Goal: Navigation & Orientation: Find specific page/section

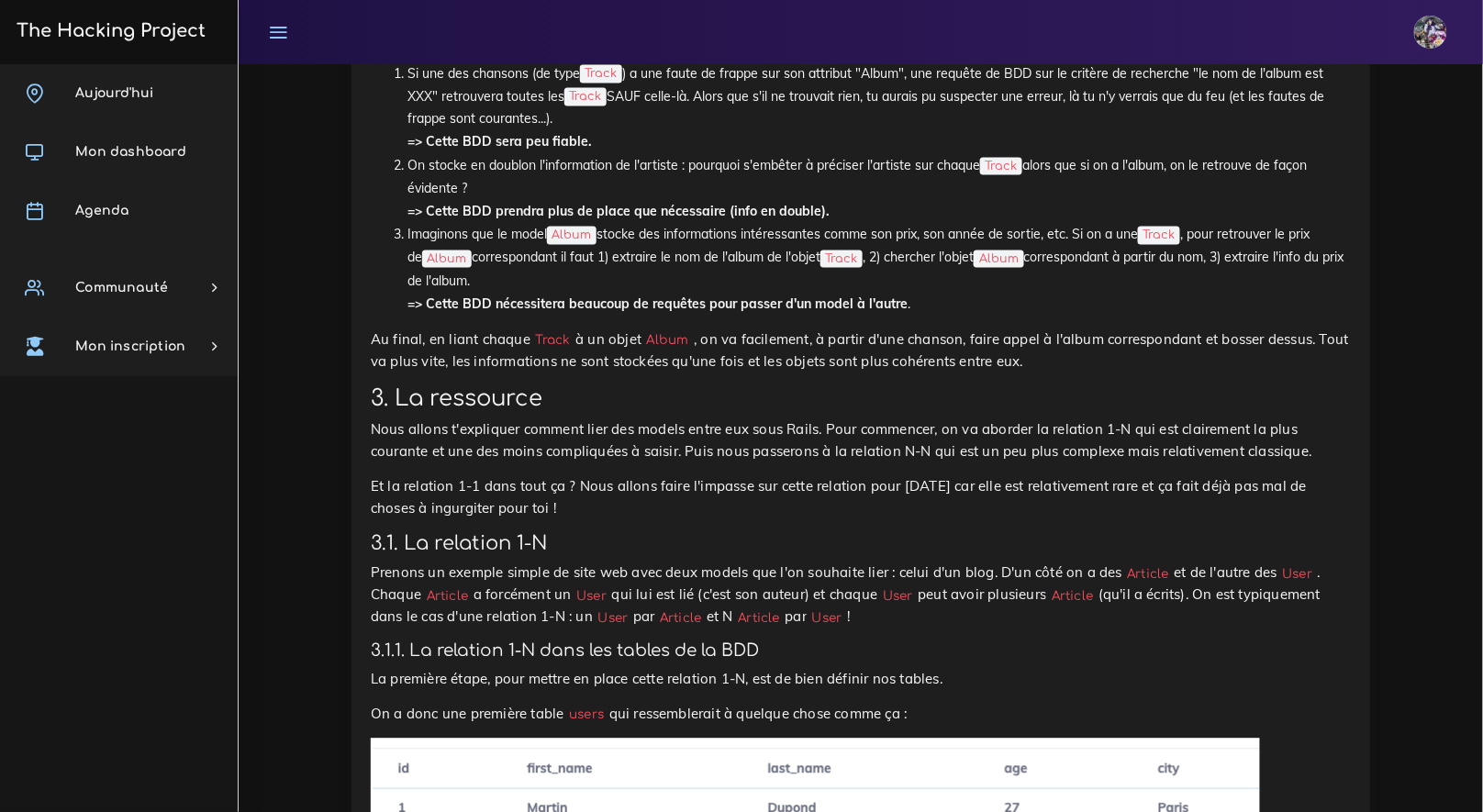
scroll to position [5646, 0]
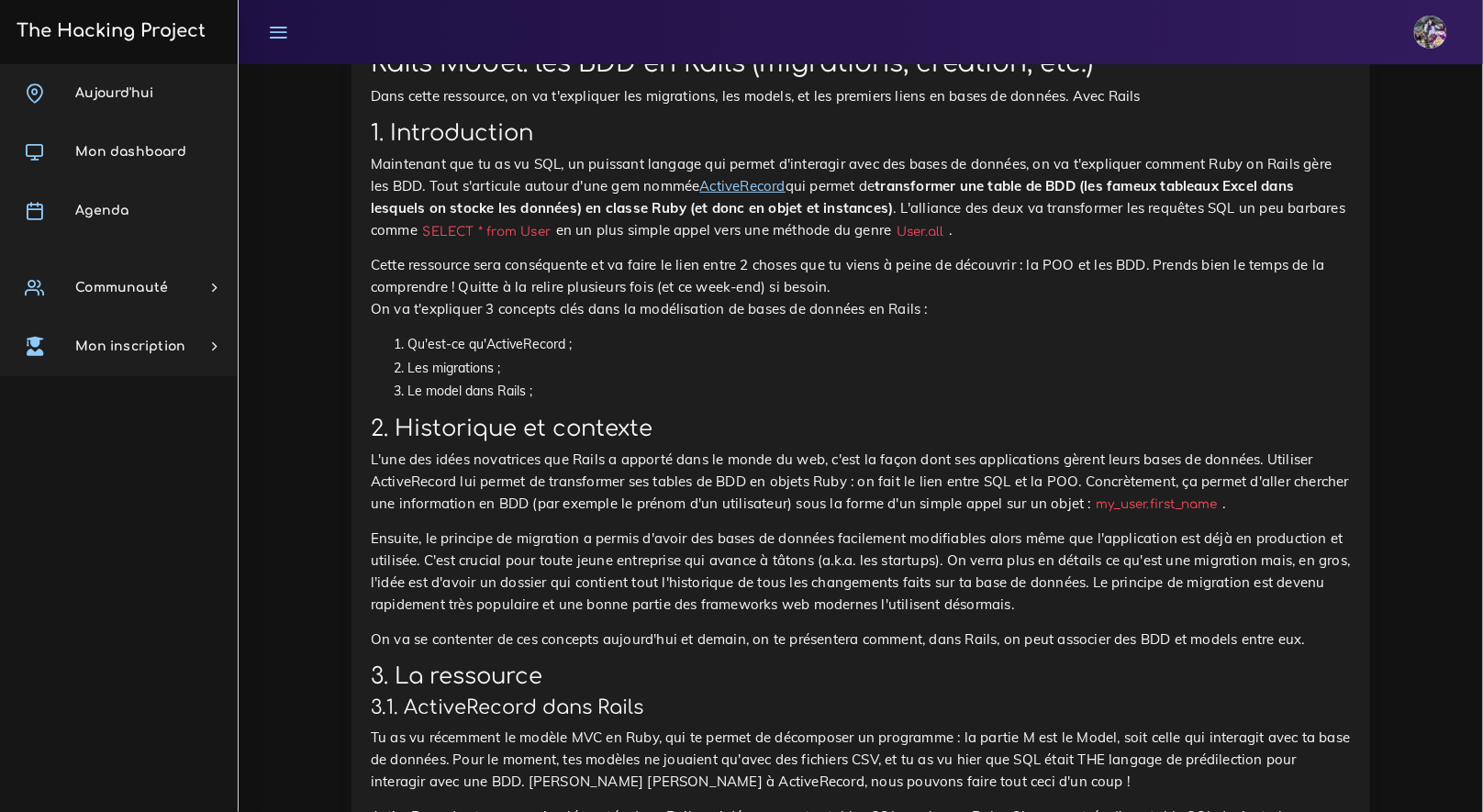
scroll to position [9046, 0]
click at [137, 152] on span "Mon dashboard" at bounding box center [130, 152] width 111 height 14
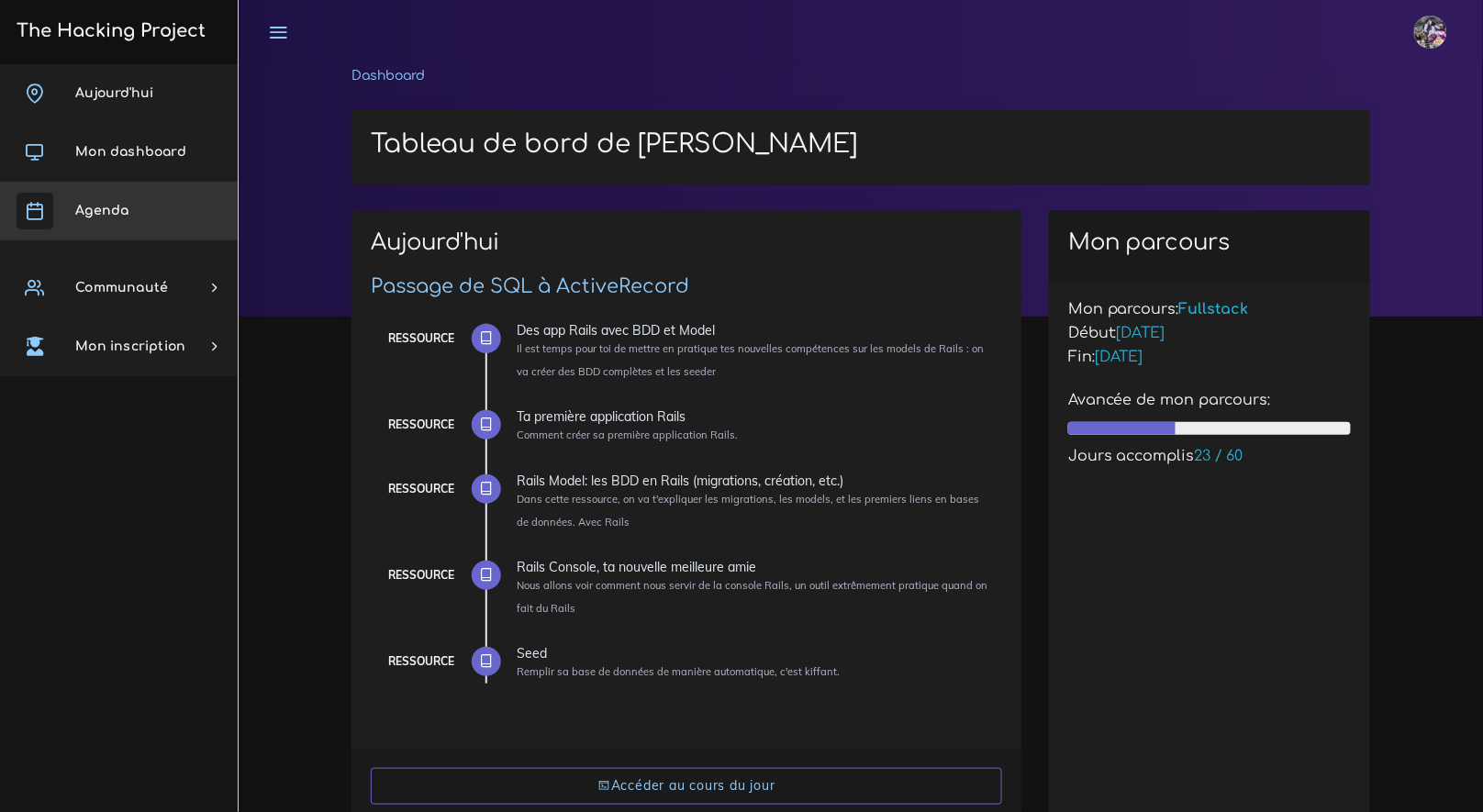
click at [84, 192] on link "Agenda" at bounding box center [119, 211] width 238 height 58
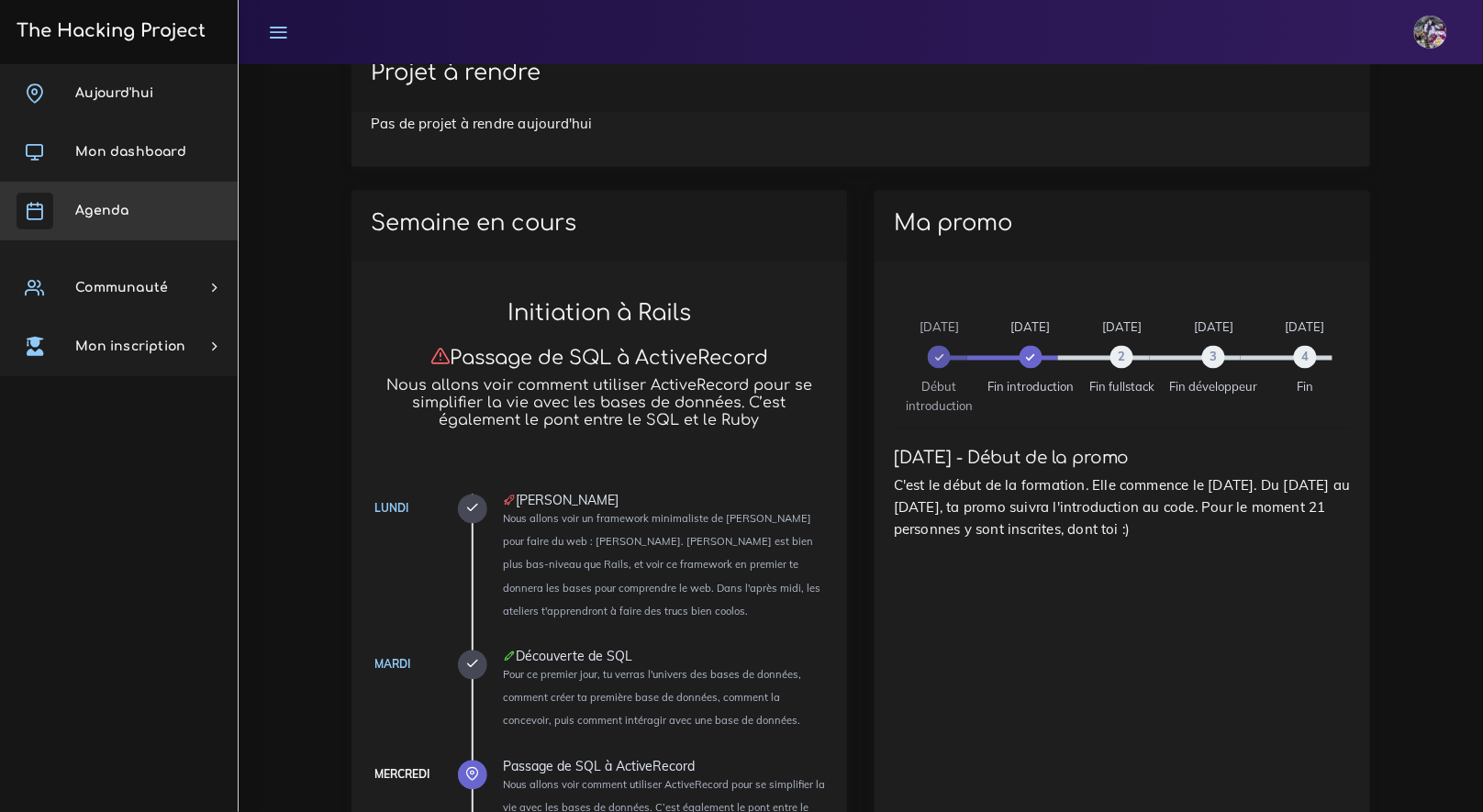
scroll to position [1228, 0]
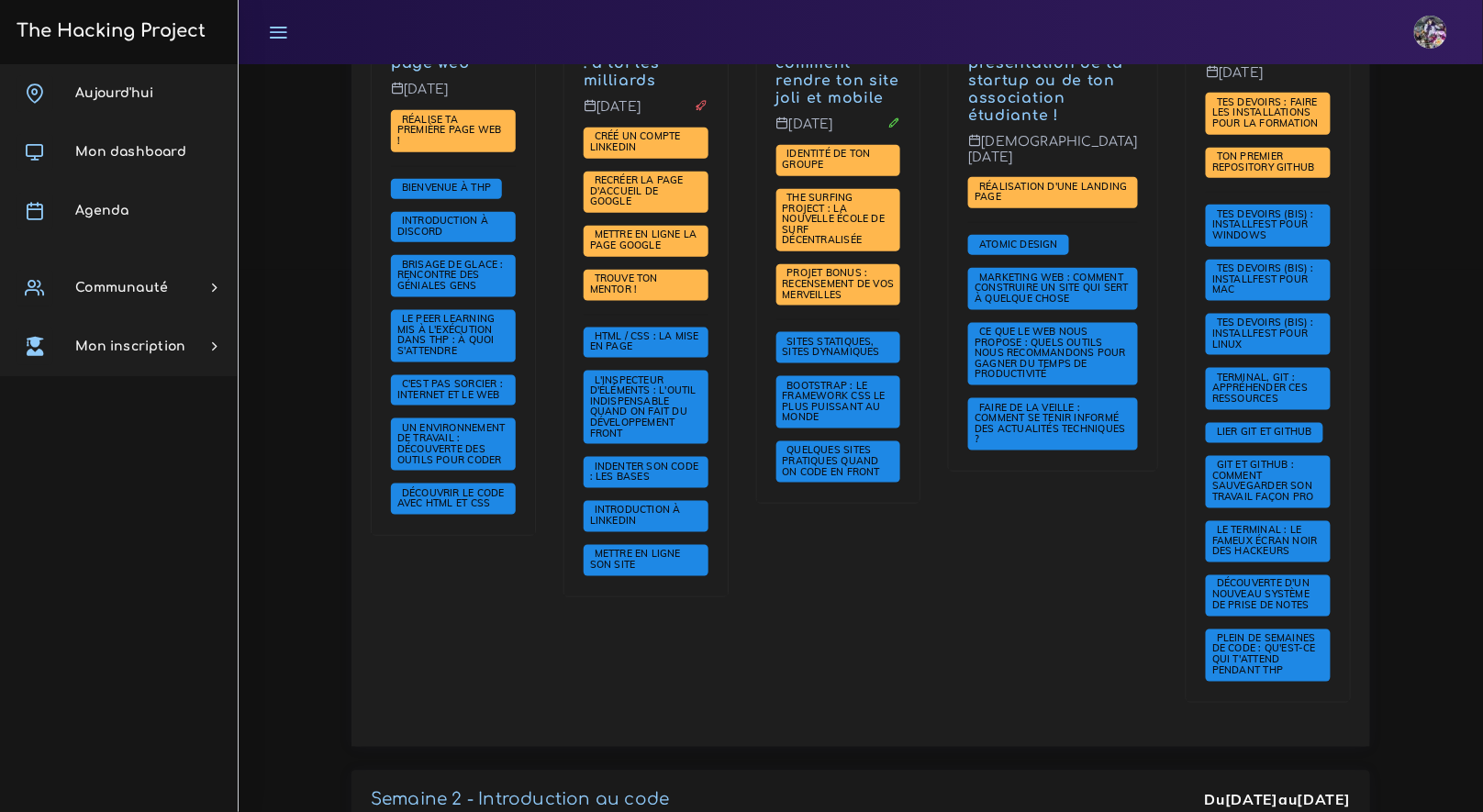
scroll to position [542, 0]
